Goal: Find specific page/section: Find specific page/section

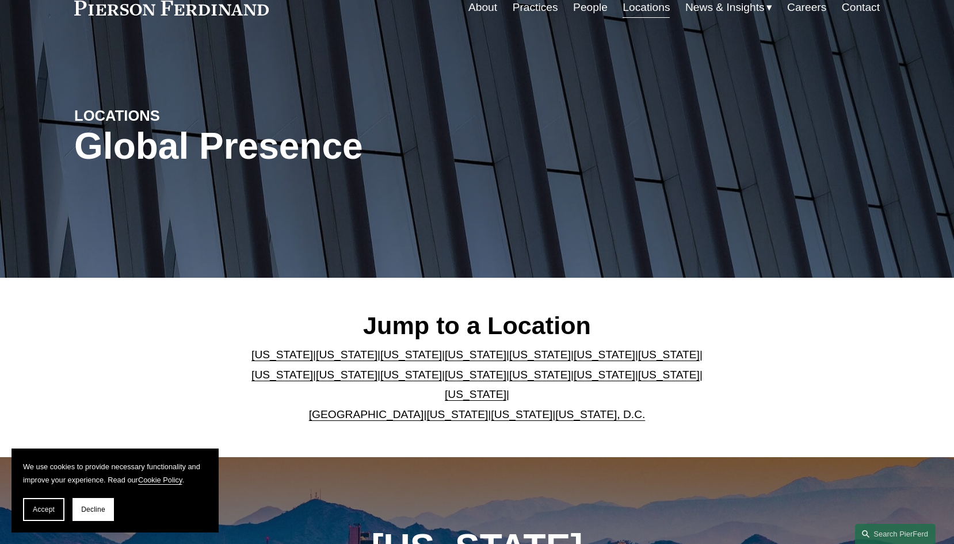
scroll to position [115, 0]
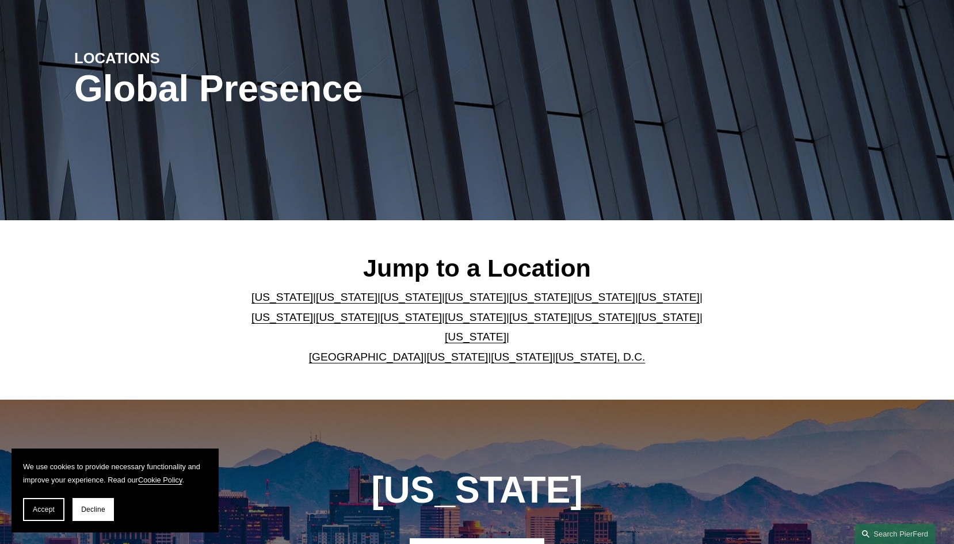
click at [574, 303] on link "[US_STATE]" at bounding box center [605, 297] width 62 height 12
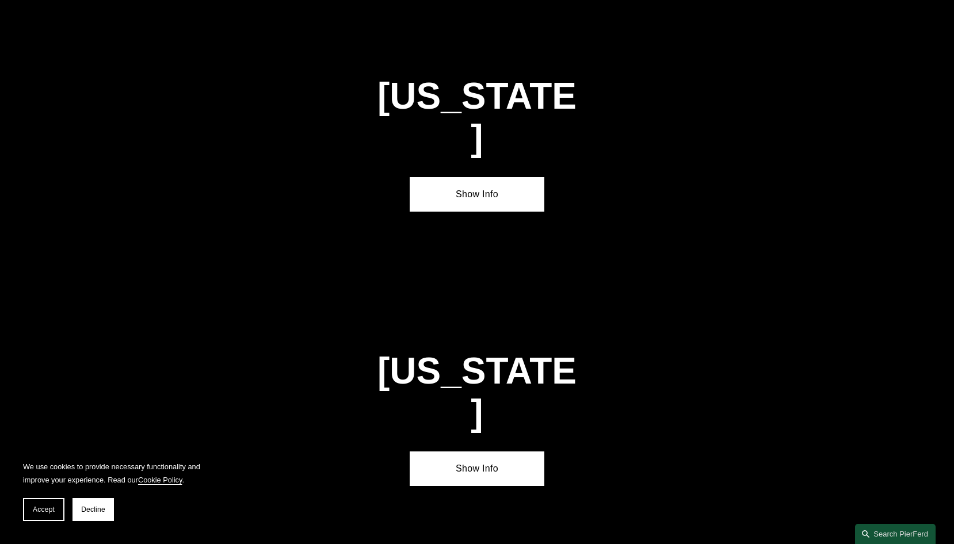
scroll to position [1727, 0]
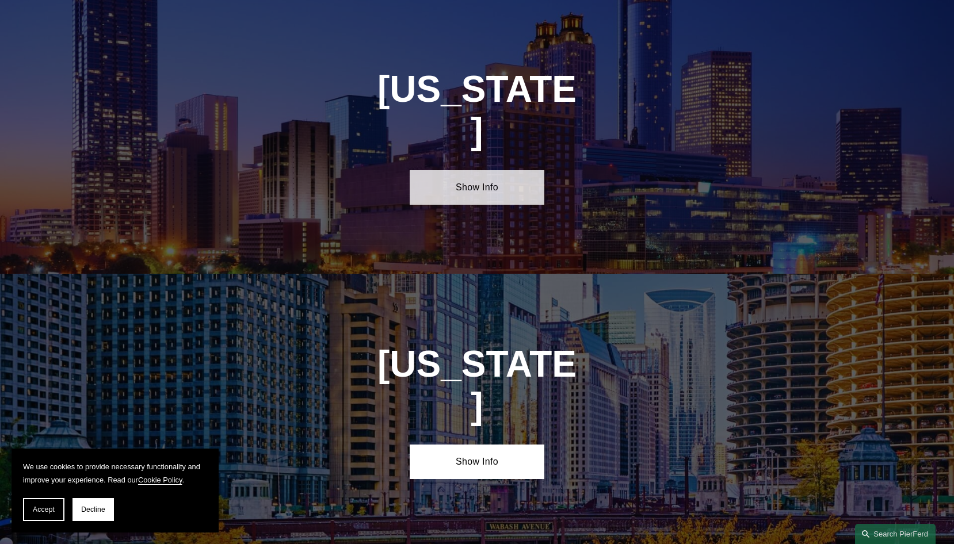
click at [473, 170] on link "Show Info" at bounding box center [477, 187] width 134 height 35
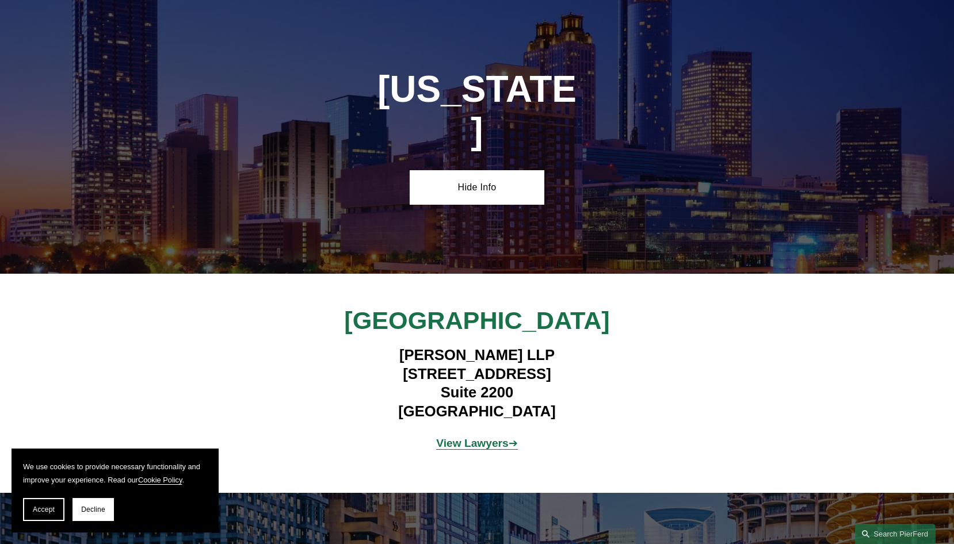
click at [461, 437] on strong "View Lawyers" at bounding box center [472, 443] width 72 height 12
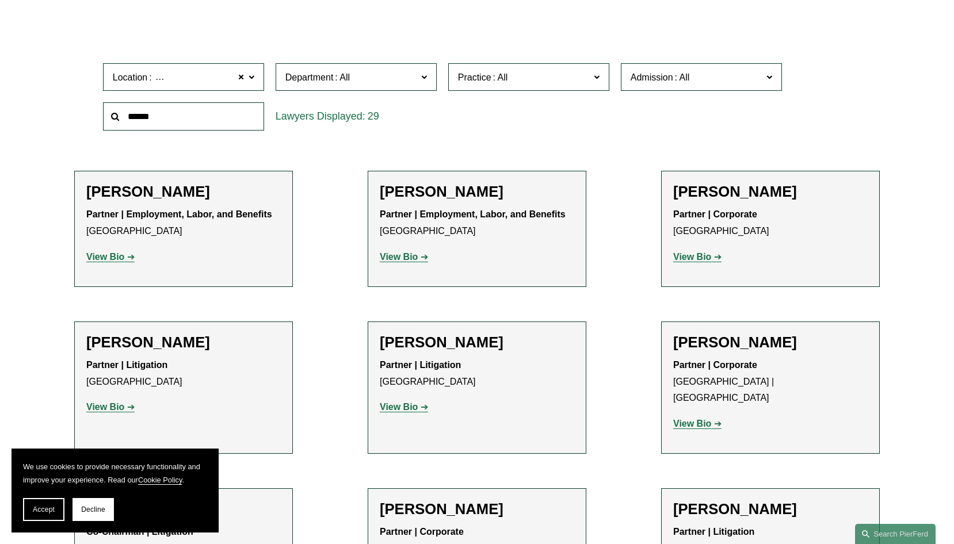
scroll to position [460, 0]
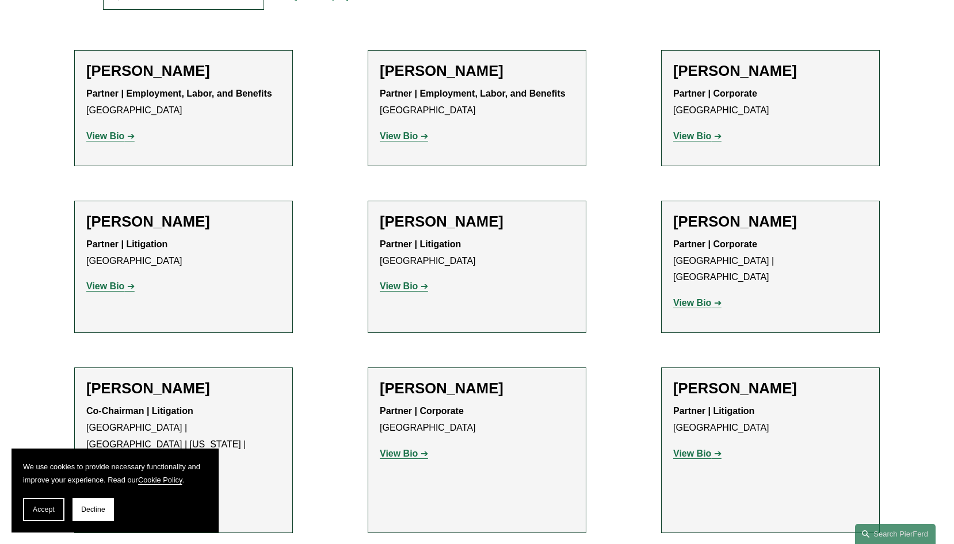
click at [98, 286] on strong "View Bio" at bounding box center [105, 286] width 38 height 10
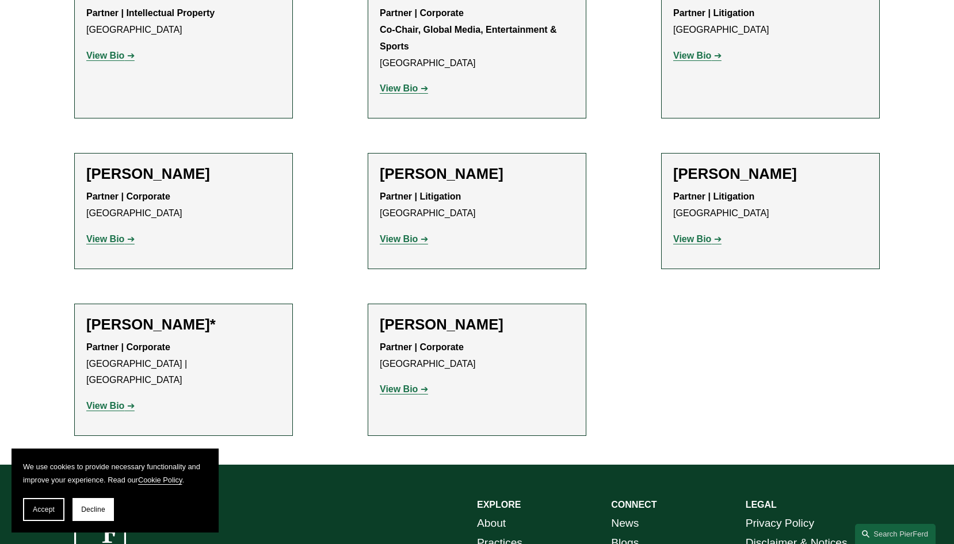
scroll to position [1783, 0]
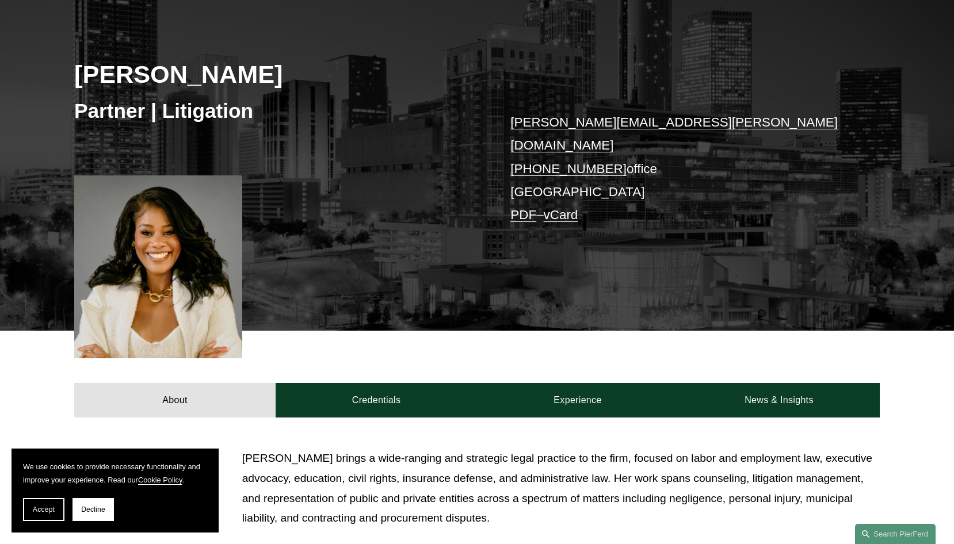
scroll to position [115, 0]
